Goal: Task Accomplishment & Management: Manage account settings

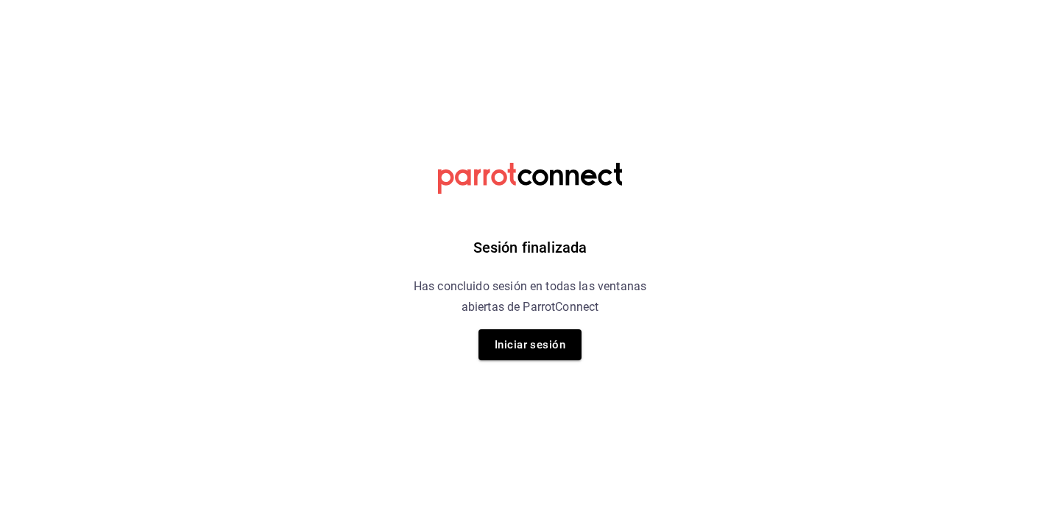
click at [538, 373] on div "Sesión finalizada Has concluido sesión en todas las ventanas abiertas de Parrot…" at bounding box center [531, 261] width 372 height 523
click at [540, 352] on button "Iniciar sesión" at bounding box center [530, 344] width 103 height 31
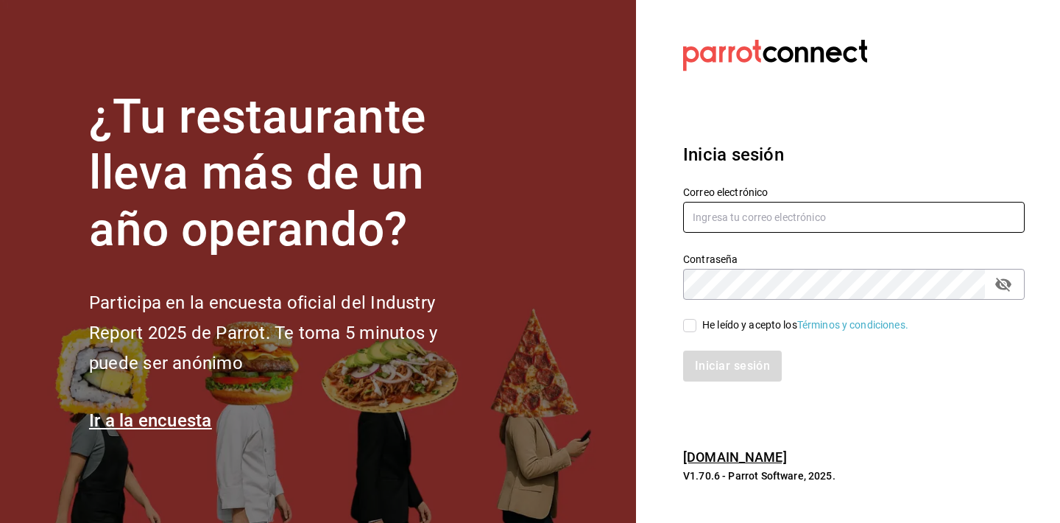
type input "comunnnnnnnn@gmail.com"
click at [691, 322] on input "He leído y acepto los Términos y condiciones." at bounding box center [689, 325] width 13 height 13
checkbox input "true"
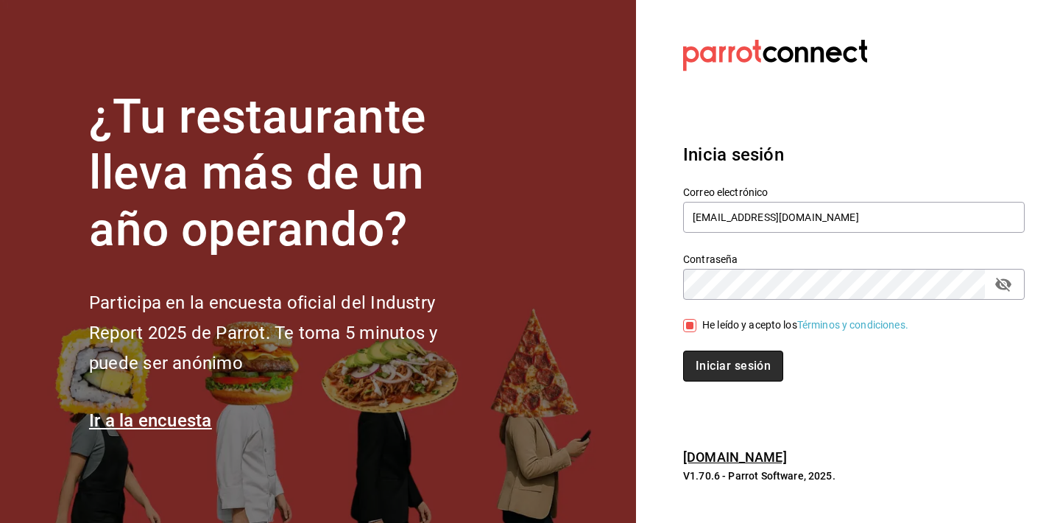
click at [711, 371] on button "Iniciar sesión" at bounding box center [733, 366] width 100 height 31
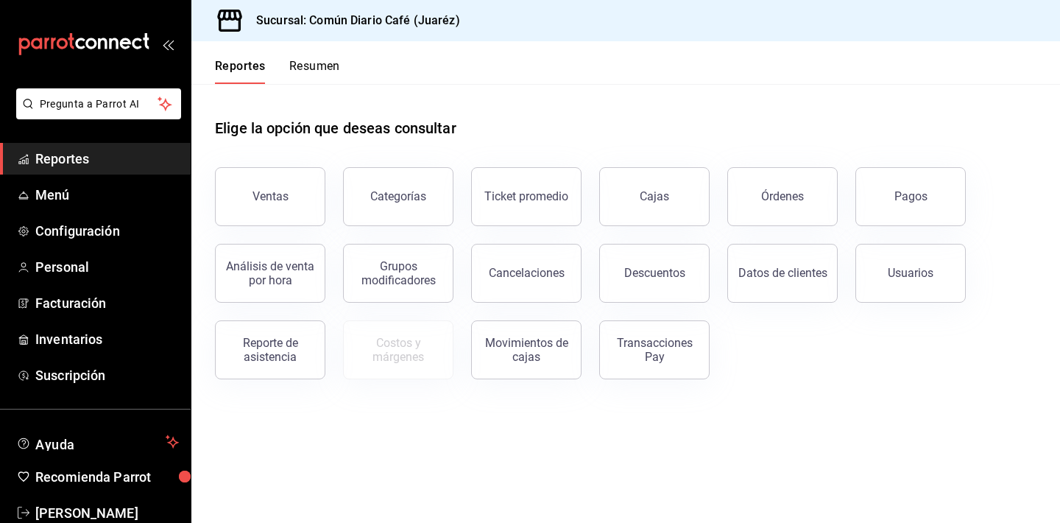
click at [325, 68] on button "Resumen" at bounding box center [314, 71] width 51 height 25
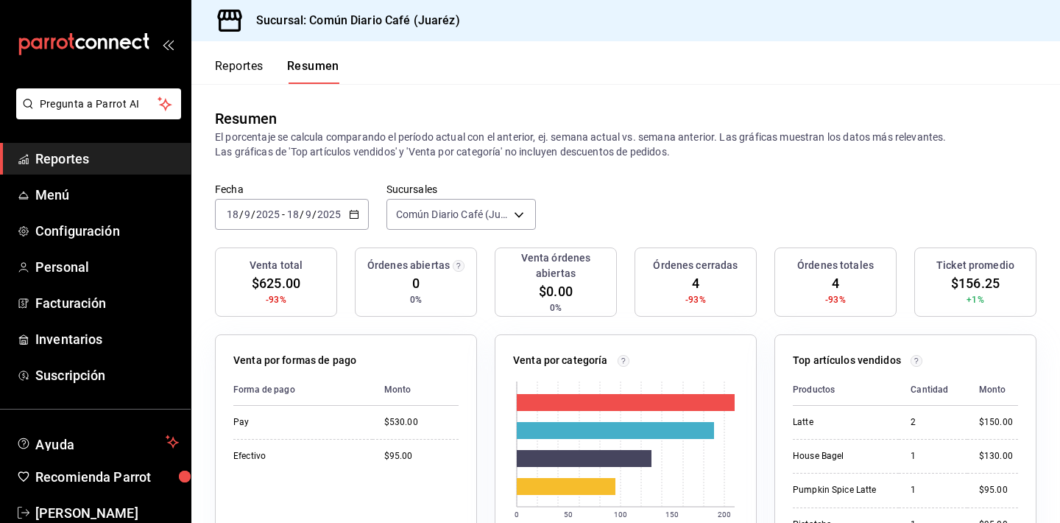
click at [271, 67] on div "Reportes Resumen" at bounding box center [277, 71] width 124 height 25
click at [250, 66] on button "Reportes" at bounding box center [239, 71] width 49 height 25
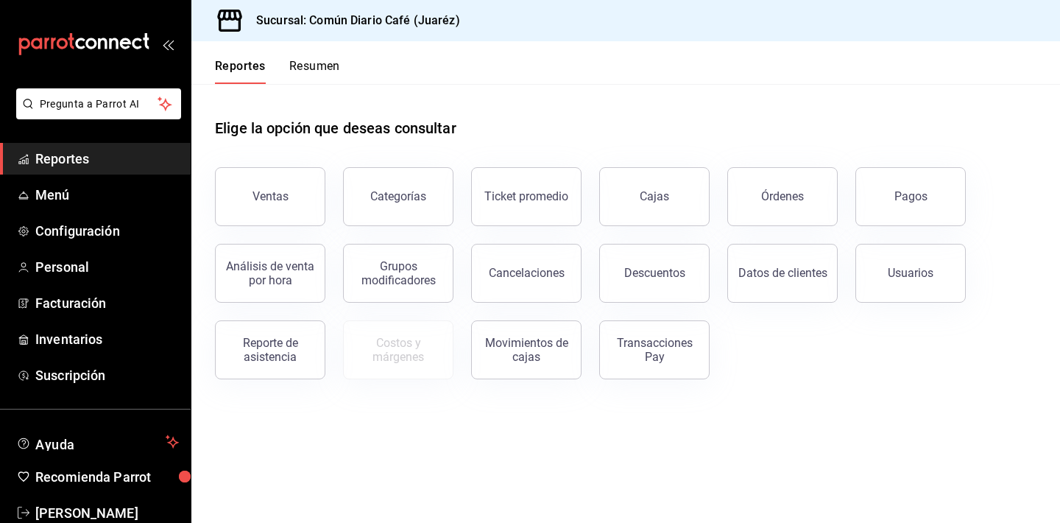
click at [314, 69] on button "Resumen" at bounding box center [314, 71] width 51 height 25
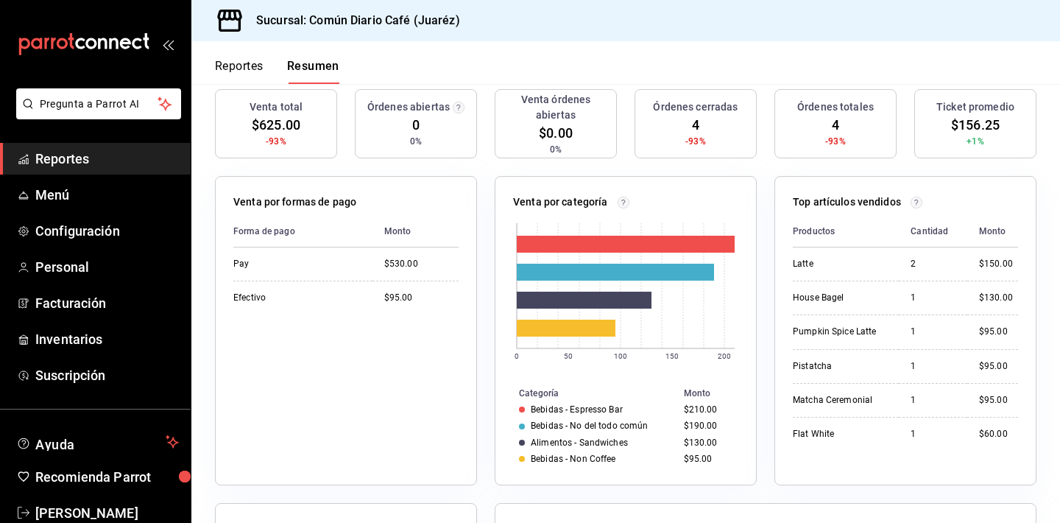
scroll to position [185, 0]
